Goal: Transaction & Acquisition: Book appointment/travel/reservation

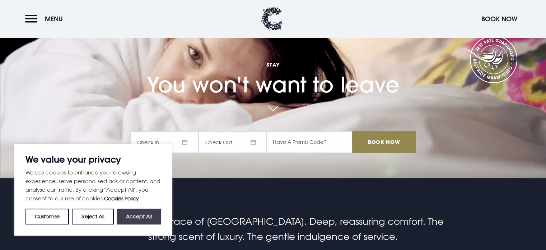
click at [153, 215] on button "Accept All" at bounding box center [139, 216] width 45 height 16
checkbox input "true"
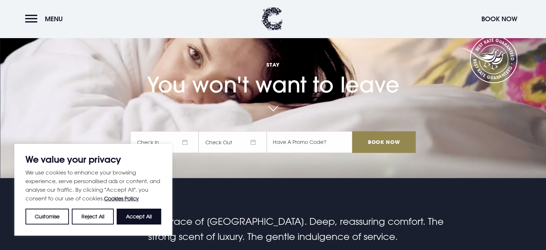
checkbox input "true"
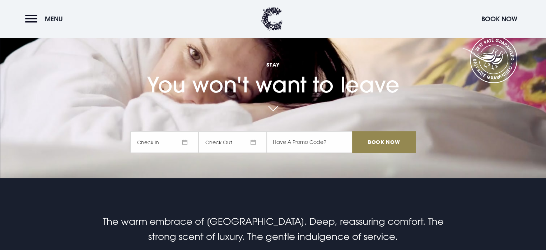
click at [176, 143] on span "Check In" at bounding box center [164, 142] width 68 height 22
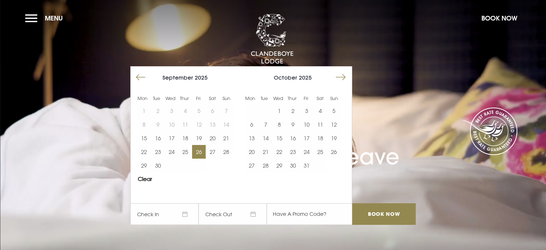
click at [201, 153] on button "26" at bounding box center [199, 152] width 14 height 14
click at [226, 154] on button "28" at bounding box center [227, 152] width 14 height 14
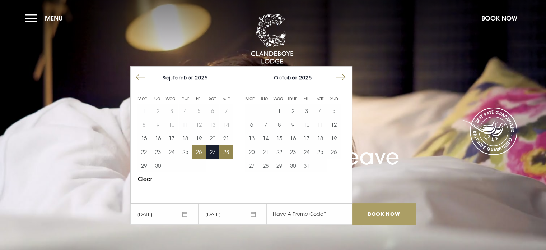
click at [377, 214] on input "Book Now" at bounding box center [383, 214] width 63 height 22
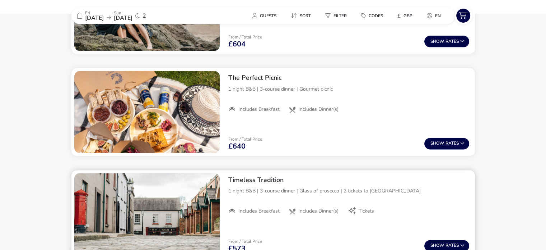
scroll to position [916, 0]
